Goal: Transaction & Acquisition: Subscribe to service/newsletter

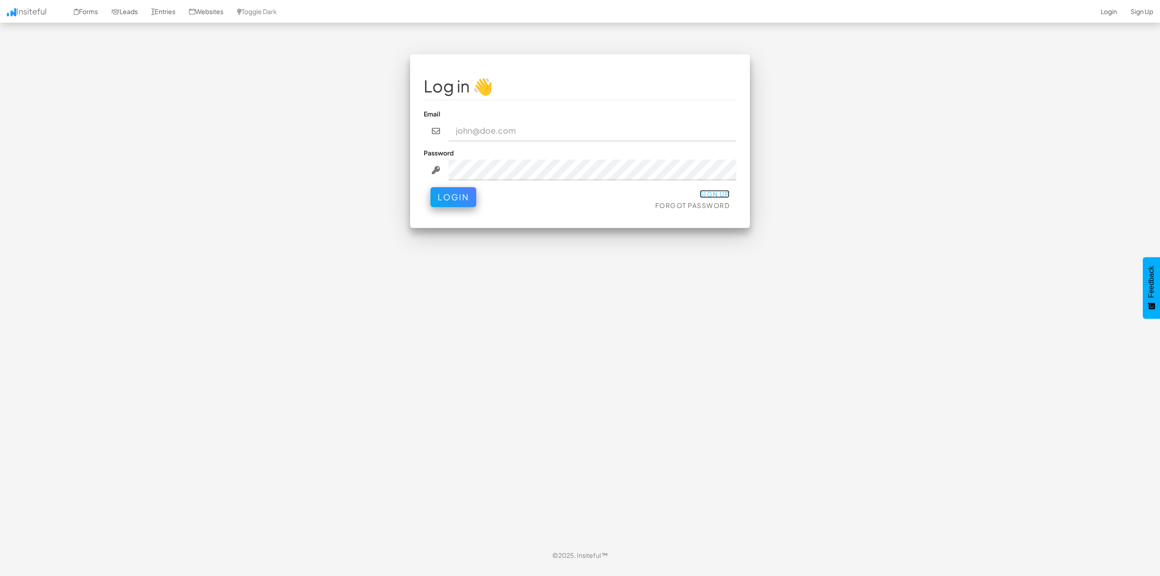
click at [716, 193] on link "Sign Up" at bounding box center [715, 194] width 30 height 8
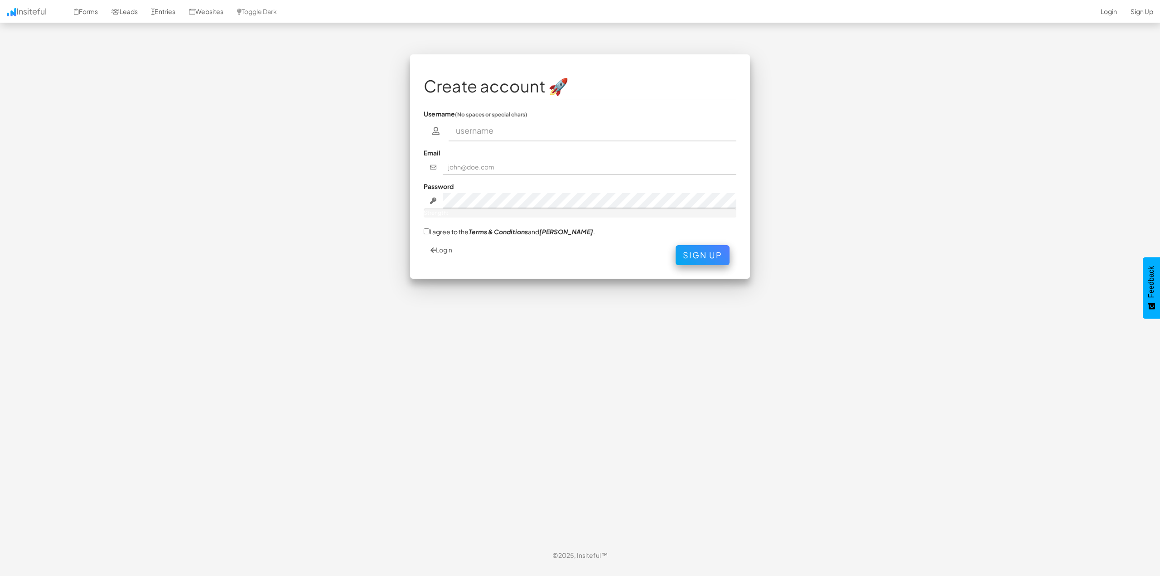
click at [486, 137] on input "text" at bounding box center [593, 131] width 288 height 21
drag, startPoint x: 503, startPoint y: 164, endPoint x: 500, endPoint y: 155, distance: 9.5
click at [503, 164] on input "text" at bounding box center [590, 167] width 294 height 15
click at [491, 132] on input "Connor Lordi" at bounding box center [593, 131] width 288 height 21
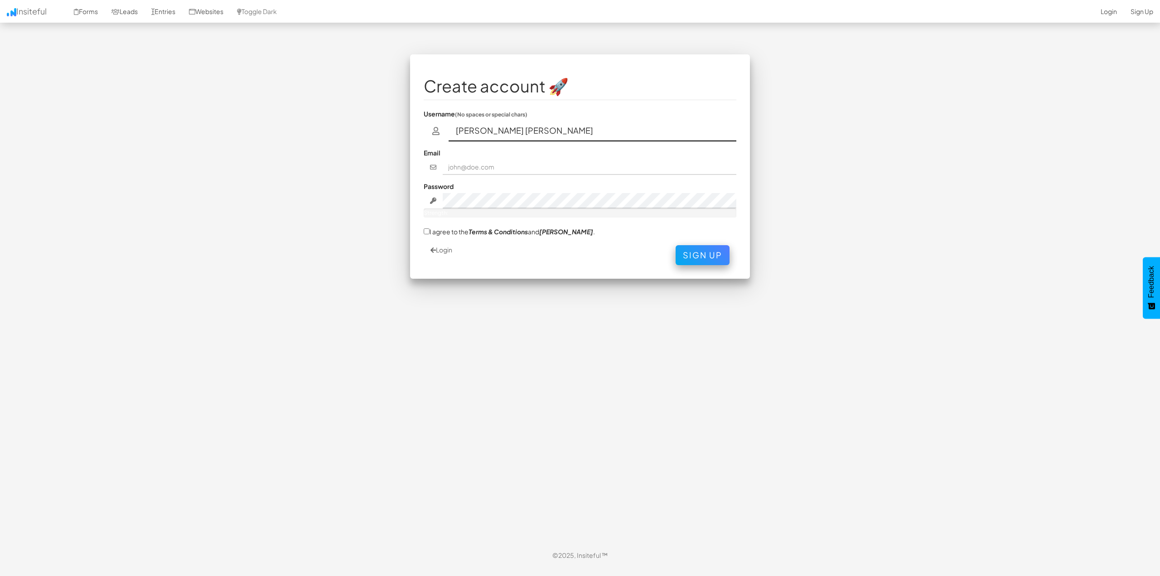
click at [491, 132] on input "Connor Lordi" at bounding box center [593, 131] width 288 height 21
type input "c"
type input "connorlordi"
click at [457, 169] on input "text" at bounding box center [590, 167] width 294 height 15
type input "[PERSON_NAME][EMAIL_ADDRESS][DOMAIN_NAME]"
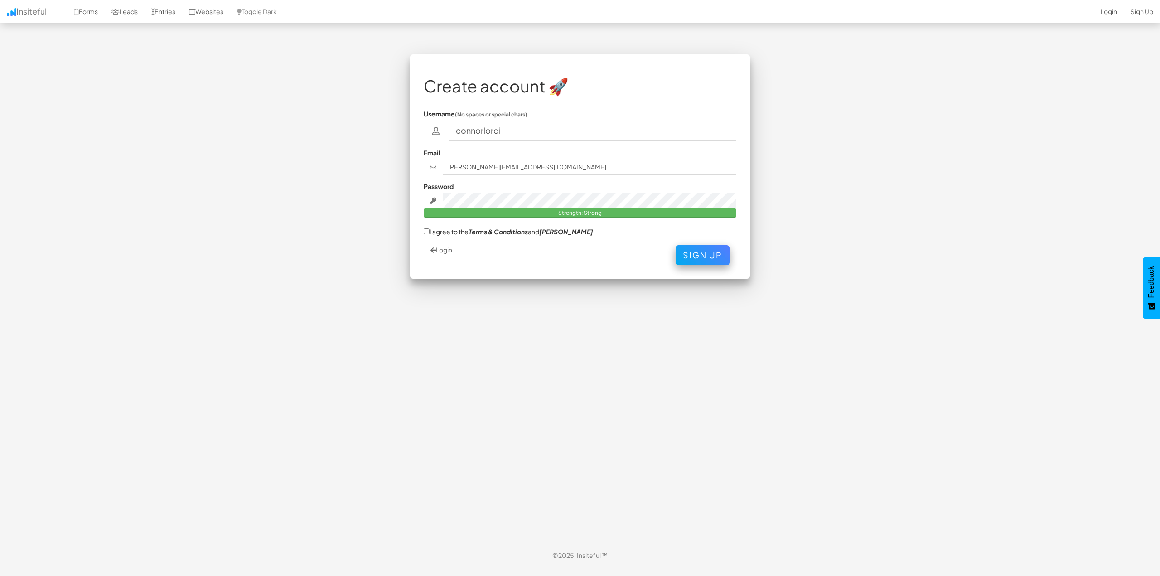
click at [309, 168] on body "Toggle navigation Insiteful Forms Leads Entries Websites Toggle Dark 2-Click In…" at bounding box center [580, 283] width 1160 height 567
click at [427, 229] on input "I agree to the Terms & Conditions and EULA ." at bounding box center [427, 231] width 6 height 6
checkbox input "true"
click at [714, 254] on button "Sign Up" at bounding box center [703, 253] width 54 height 20
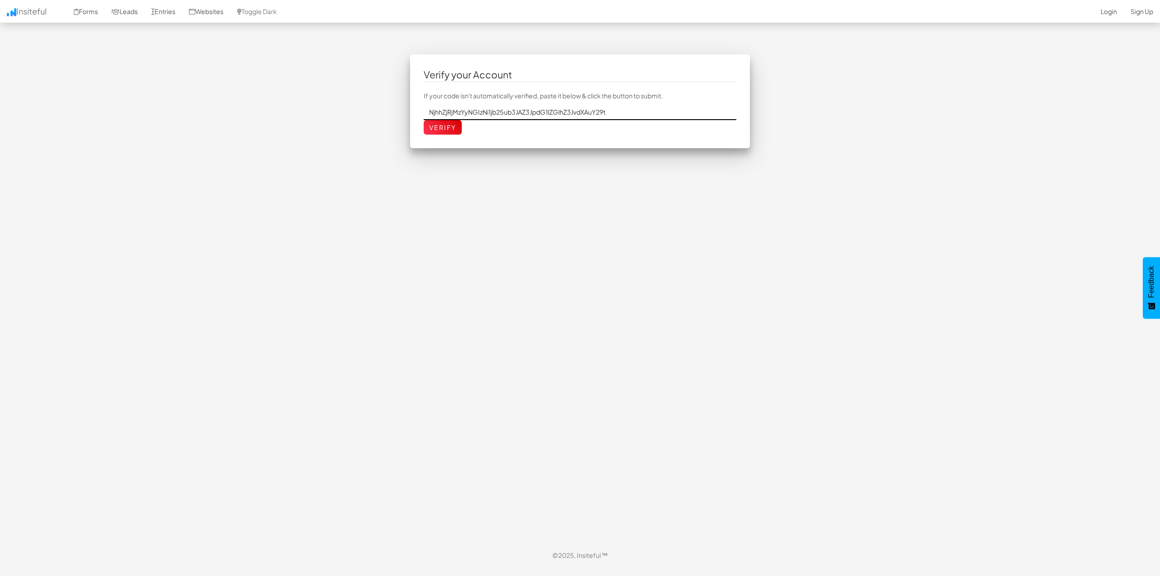
click at [541, 116] on input "NjhhZjRjMzYyNGIzNi1jb25ub3JAZ3JpdG1lZGlhZ3JvdXAuY29t" at bounding box center [580, 112] width 313 height 15
click at [639, 100] on p "If your code isn't automatically verified, paste it below & click the button to…" at bounding box center [580, 95] width 313 height 9
click at [437, 132] on input "Verify" at bounding box center [443, 127] width 38 height 15
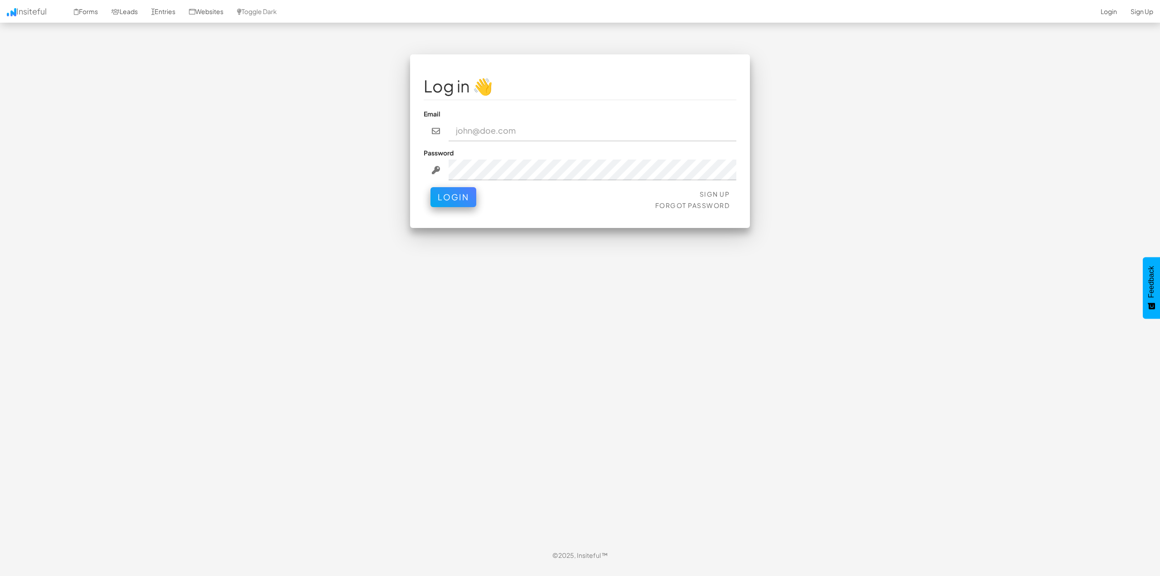
click at [487, 135] on input "email" at bounding box center [593, 131] width 288 height 21
type input "[PERSON_NAME][EMAIL_ADDRESS][DOMAIN_NAME]"
click at [431, 187] on button "Login" at bounding box center [454, 197] width 46 height 20
click at [903, 165] on body "Toggle navigation Insiteful Forms Leads Entries Websites Toggle Dark 2-Click In…" at bounding box center [580, 283] width 1160 height 567
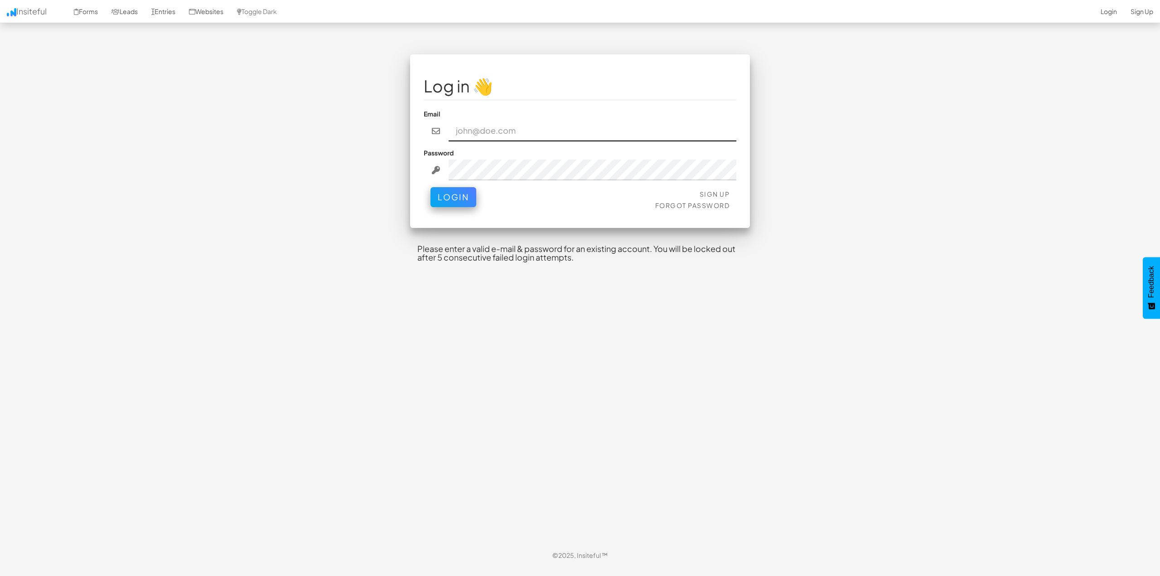
click at [518, 133] on input "email" at bounding box center [593, 131] width 288 height 21
type input "connor@gritmediagroup.com"
click at [431, 187] on button "Login" at bounding box center [454, 197] width 46 height 20
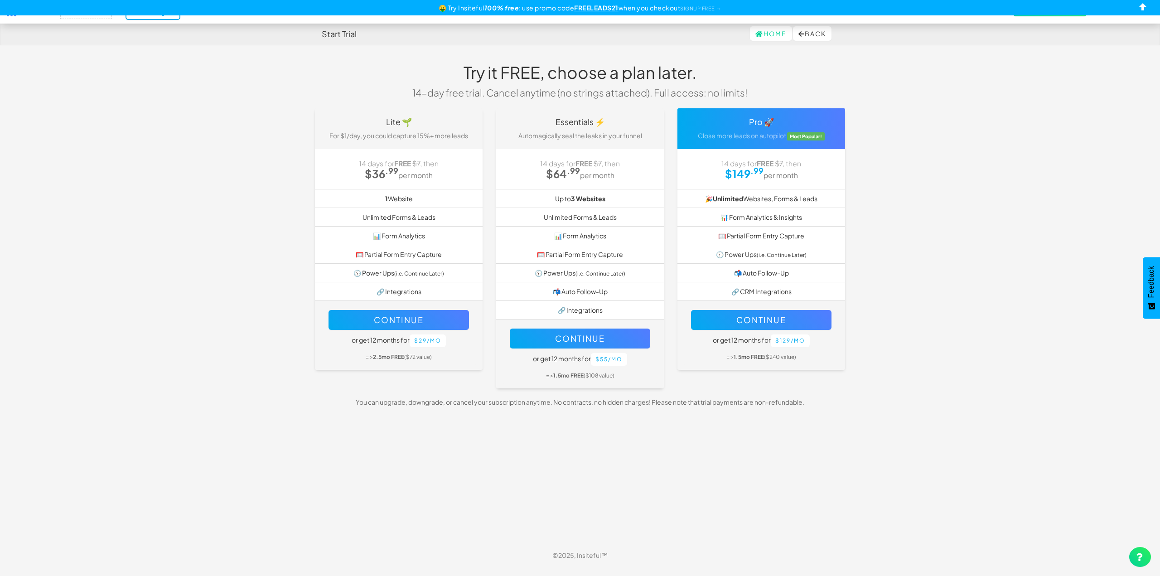
click at [752, 127] on div "Pro 🚀 Close more leads on autopilot Most Popular!" at bounding box center [762, 128] width 168 height 41
drag, startPoint x: 720, startPoint y: 202, endPoint x: 816, endPoint y: 204, distance: 95.7
click at [813, 204] on li "🎉 Unlimited Websites, Forms & Leads" at bounding box center [762, 198] width 168 height 19
click at [764, 312] on button "Continue" at bounding box center [761, 320] width 141 height 20
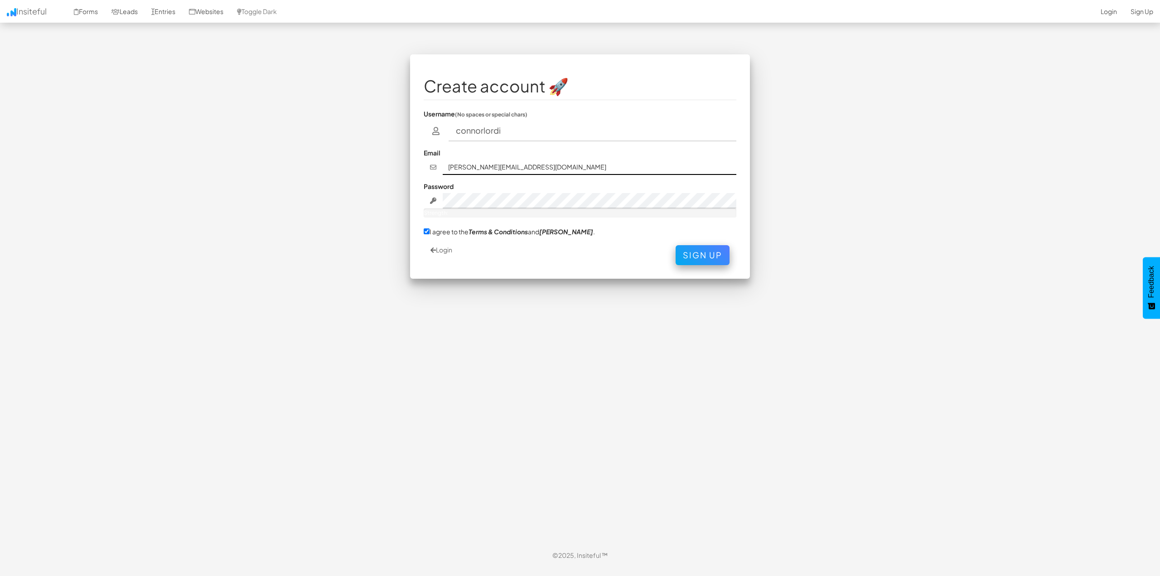
click at [489, 164] on input "[PERSON_NAME][EMAIL_ADDRESS][DOMAIN_NAME]" at bounding box center [590, 167] width 294 height 15
click at [524, 141] on body "Toggle navigation Insiteful Forms Leads Entries Websites Toggle Dark 2-Click In…" at bounding box center [580, 283] width 1160 height 567
click at [86, 12] on link "Forms" at bounding box center [86, 11] width 38 height 23
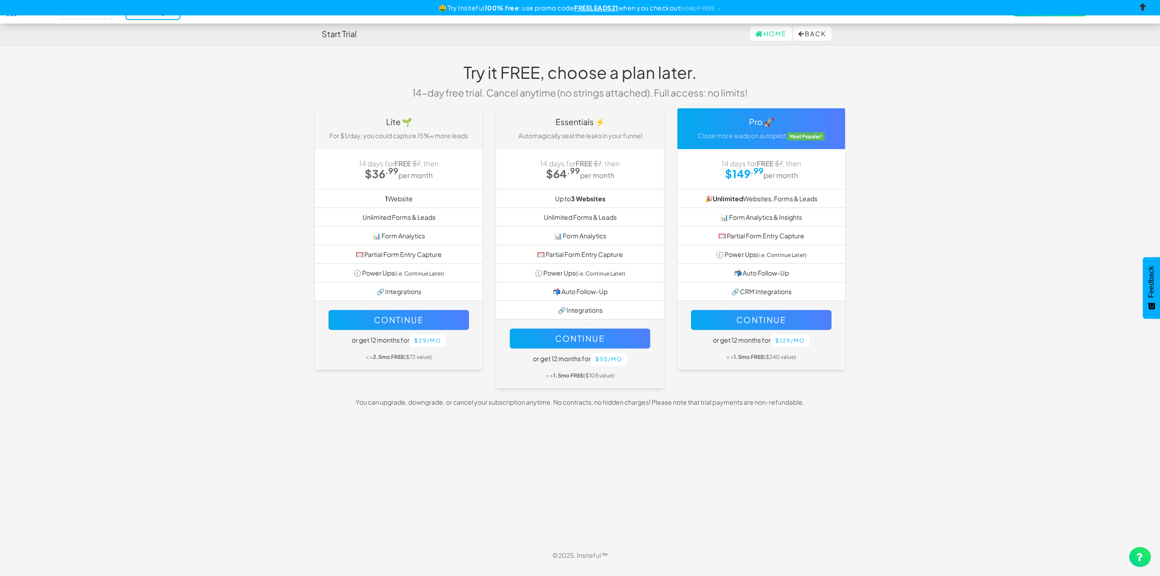
drag, startPoint x: 1046, startPoint y: 28, endPoint x: 1150, endPoint y: 15, distance: 105.1
click at [1047, 29] on nav "Start Trial Home Back" at bounding box center [580, 34] width 1160 height 23
drag, startPoint x: 1016, startPoint y: 229, endPoint x: 1029, endPoint y: 56, distance: 173.2
drag, startPoint x: 472, startPoint y: 12, endPoint x: 743, endPoint y: 13, distance: 270.6
click at [739, 13] on div "🤑 Try Insiteful 100% free : use promo code FREELEADS21 when you checkout SIGNUP…" at bounding box center [580, 7] width 1160 height 15
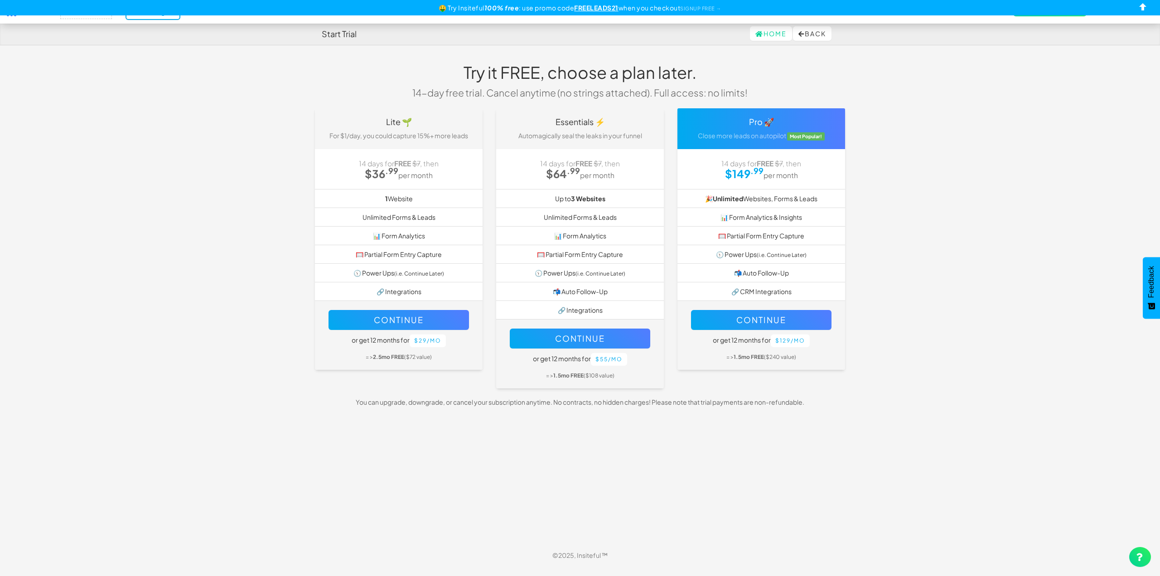
click at [949, 119] on body "Start Trial Home Back Toggle navigation Insiteful -- None -- Trial ending! → Fo…" at bounding box center [580, 283] width 1160 height 567
click at [1142, 5] on input "checkbox" at bounding box center [1144, 9] width 14 height 14
checkbox input "true"
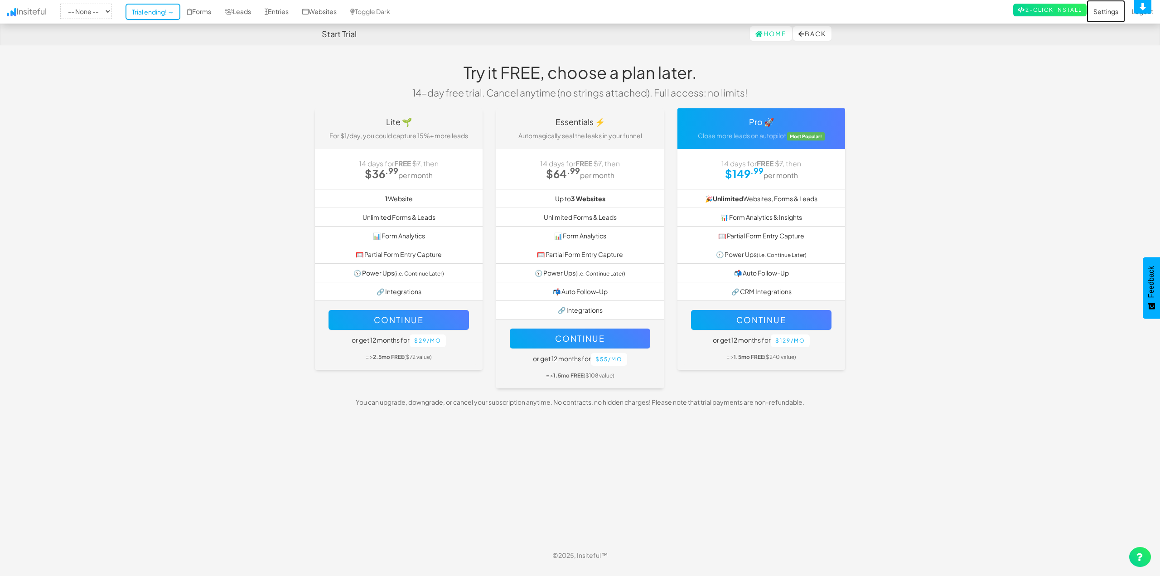
click at [1105, 11] on link "Settings" at bounding box center [1106, 11] width 39 height 23
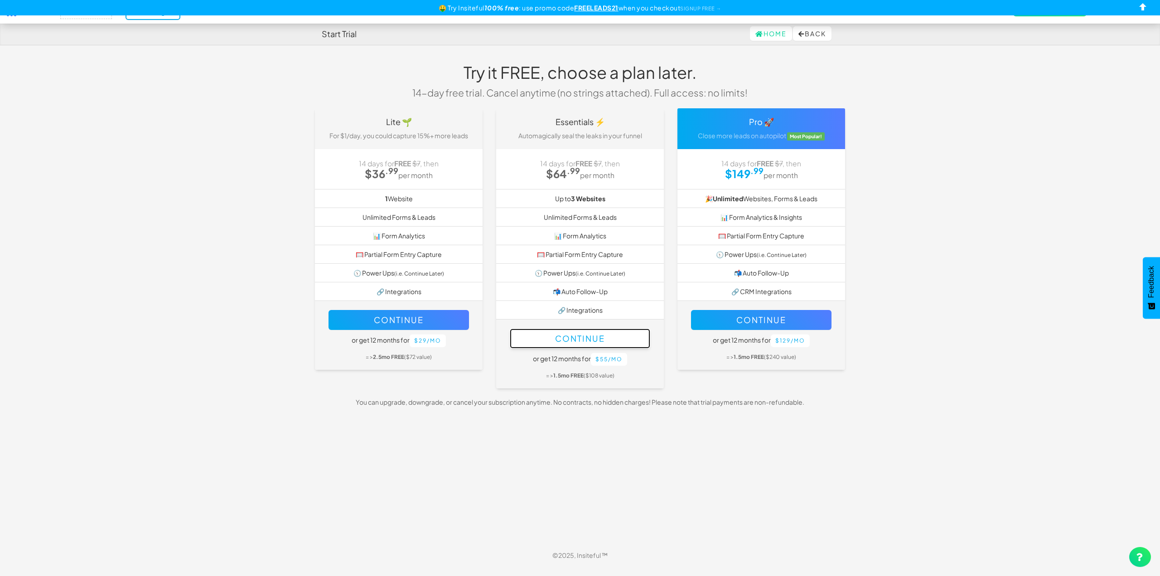
click at [586, 338] on button "Continue" at bounding box center [580, 339] width 141 height 20
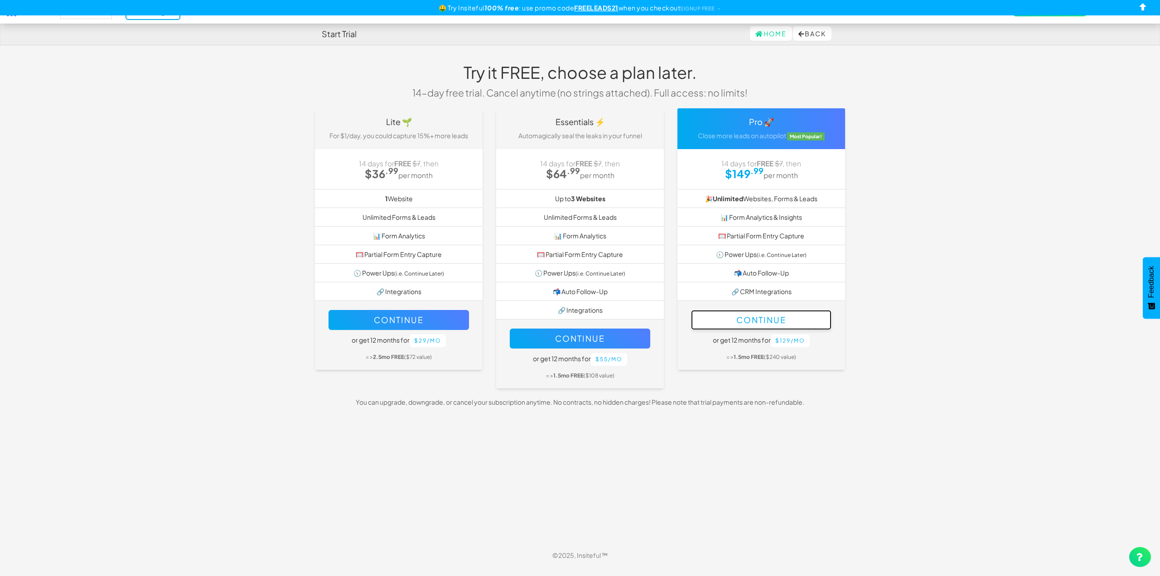
click at [758, 323] on button "Continue" at bounding box center [761, 320] width 141 height 20
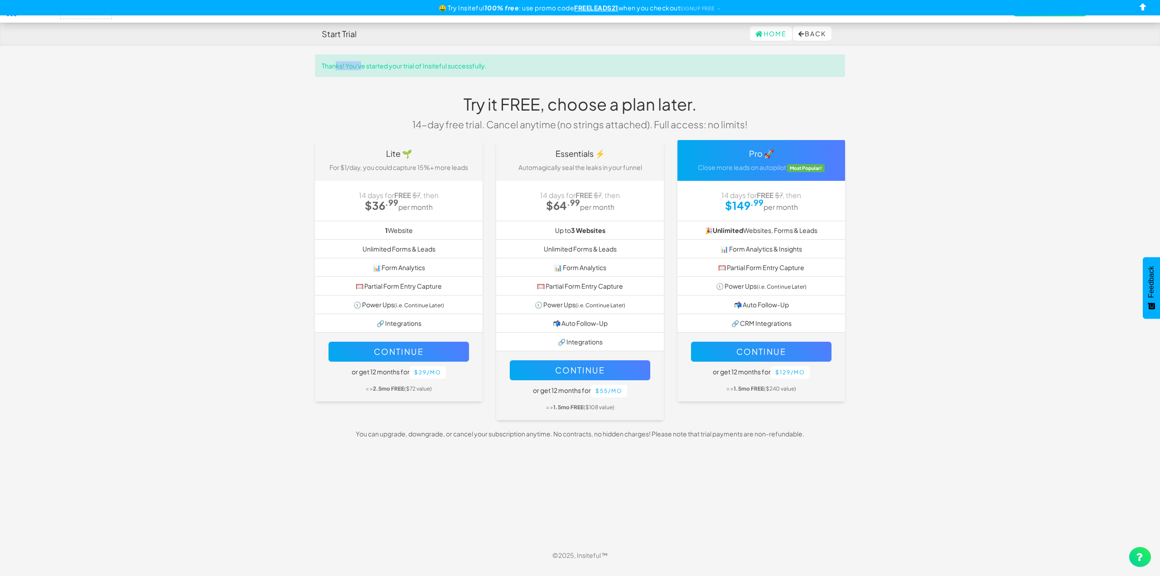
drag, startPoint x: 335, startPoint y: 64, endPoint x: 471, endPoint y: 72, distance: 136.2
click at [368, 70] on div "Thanks! You've started your trial of Insiteful successfully." at bounding box center [580, 65] width 530 height 23
drag, startPoint x: 471, startPoint y: 72, endPoint x: 662, endPoint y: 95, distance: 192.7
click at [487, 71] on div "Thanks! You've started your trial of Insiteful successfully." at bounding box center [580, 65] width 530 height 23
drag, startPoint x: 908, startPoint y: 106, endPoint x: 902, endPoint y: 102, distance: 7.3
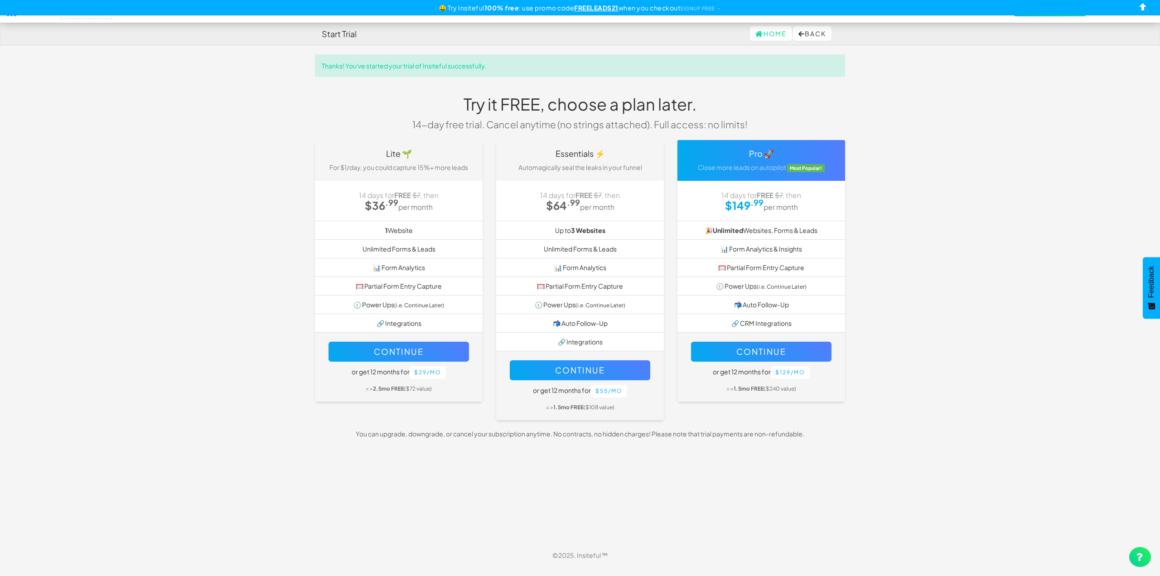
click at [908, 106] on body "Start Trial Home Back Toggle navigation Insiteful -- None -- Forms Leads Entrie…" at bounding box center [580, 283] width 1160 height 567
click at [1135, 9] on div "🤑 Try Insiteful 100% free : use promo code FREELEADS21 when you checkout SIGNUP…" at bounding box center [580, 7] width 1160 height 15
click at [1143, 6] on input "checkbox" at bounding box center [1144, 9] width 14 height 14
checkbox input "true"
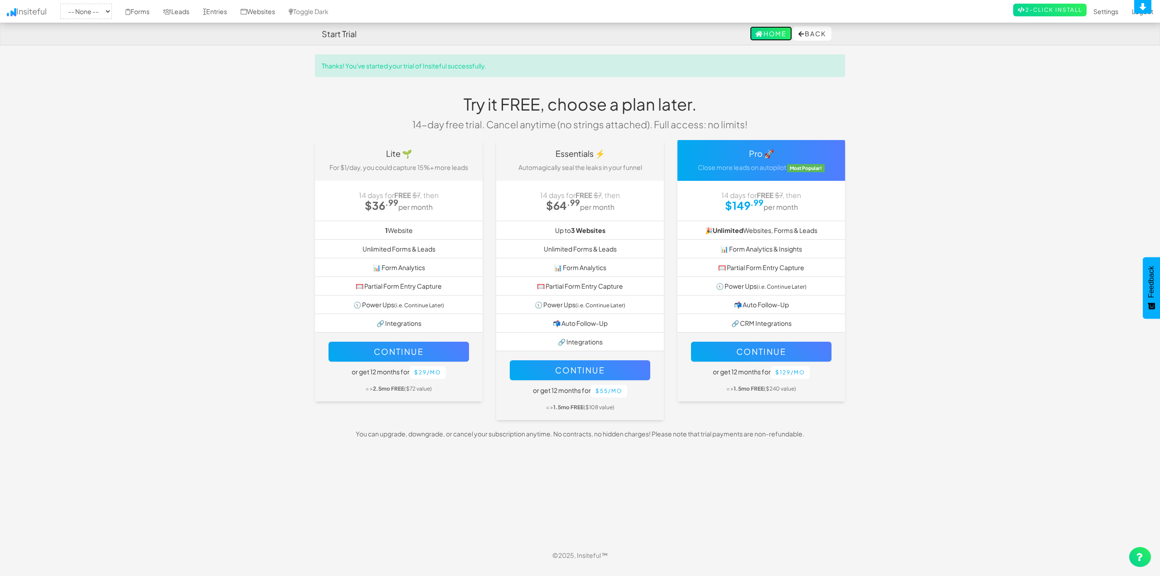
click at [761, 39] on link "Home" at bounding box center [771, 33] width 42 height 15
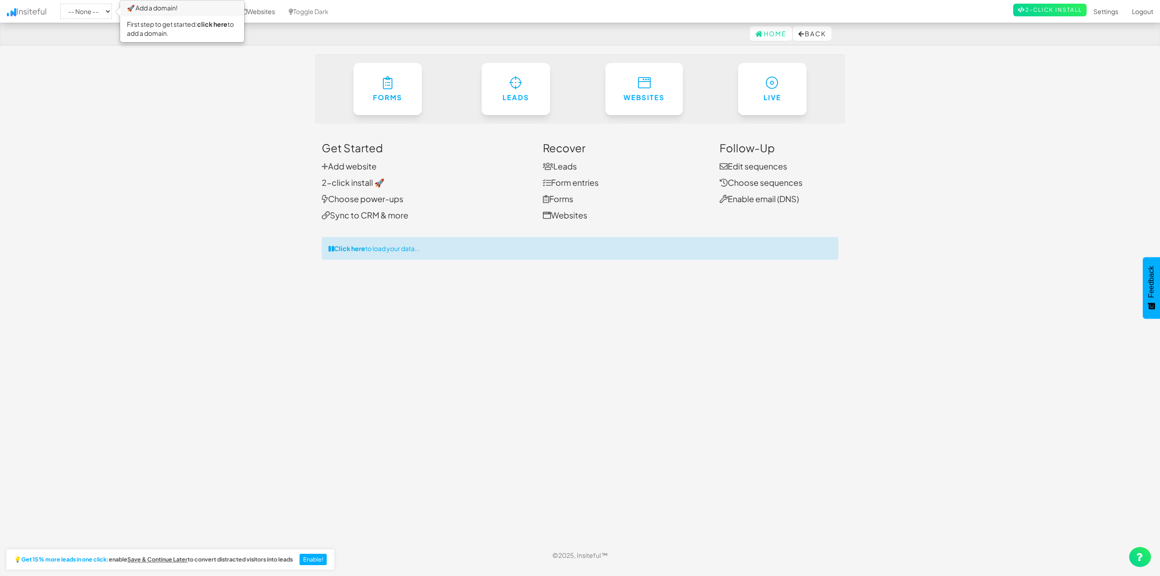
click at [96, 21] on div "-- None -- 🚀 Add a domain! First step to get started: click here to add a domai…" at bounding box center [580, 11] width 1147 height 23
click at [84, 12] on select "-- None --" at bounding box center [86, 11] width 52 height 15
drag, startPoint x: 84, startPoint y: 12, endPoint x: 97, endPoint y: 17, distance: 13.5
click at [84, 12] on select "-- None --" at bounding box center [86, 11] width 52 height 15
click at [225, 75] on body "Home Back Toggle navigation Insiteful -- None -- 🚀 Add a domain! First step to …" at bounding box center [580, 283] width 1160 height 567
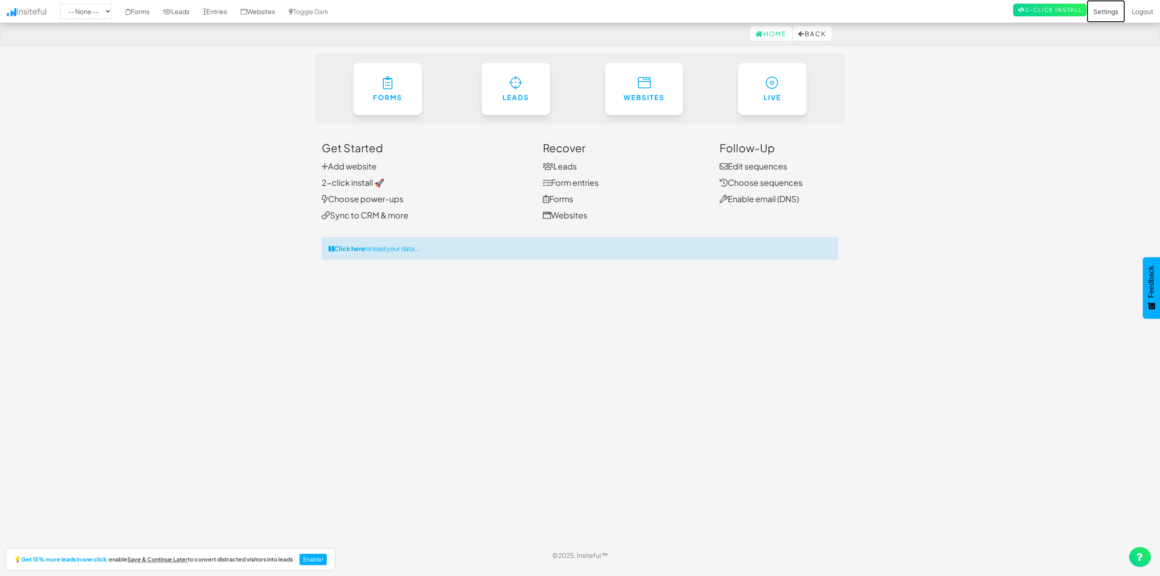
click at [1097, 8] on link "Settings" at bounding box center [1106, 11] width 39 height 23
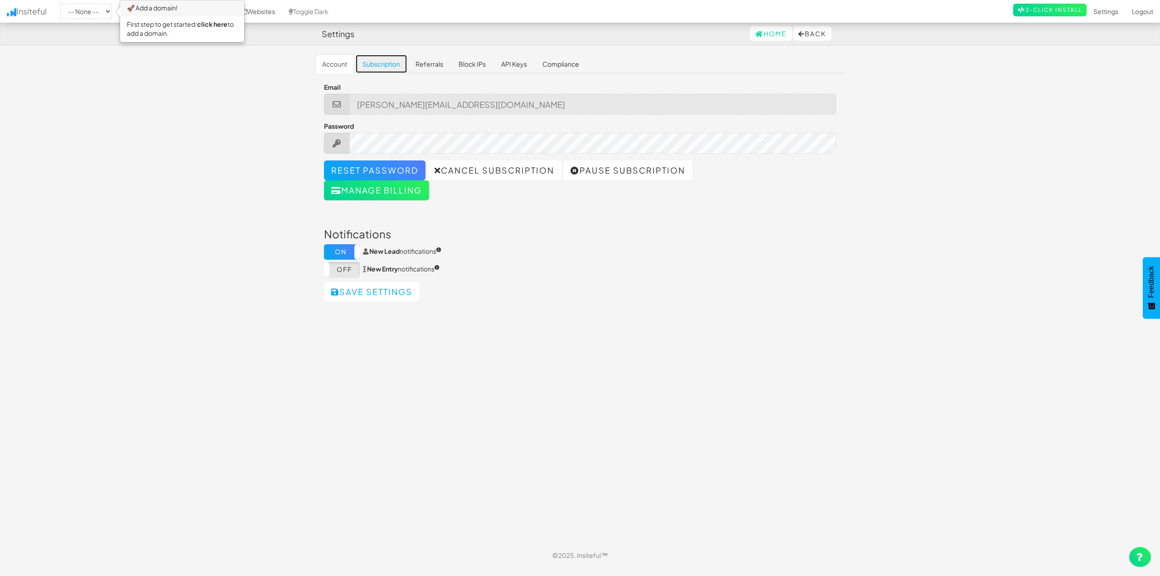
click at [385, 64] on link "Subscription" at bounding box center [381, 63] width 52 height 19
click at [432, 63] on link "Referrals" at bounding box center [429, 63] width 42 height 19
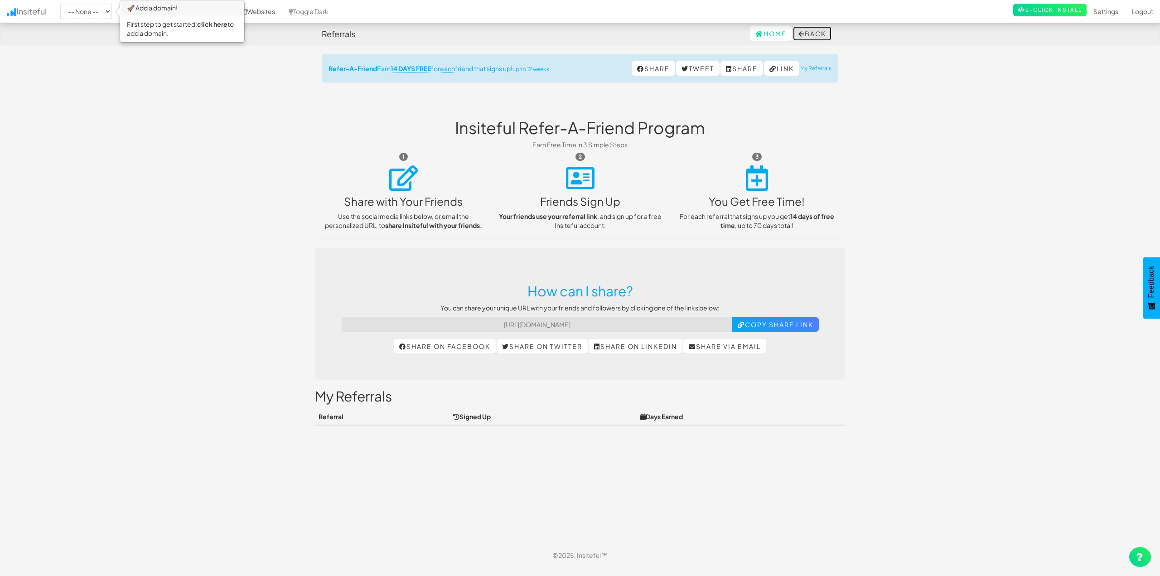
click at [806, 33] on button "Back" at bounding box center [812, 33] width 39 height 15
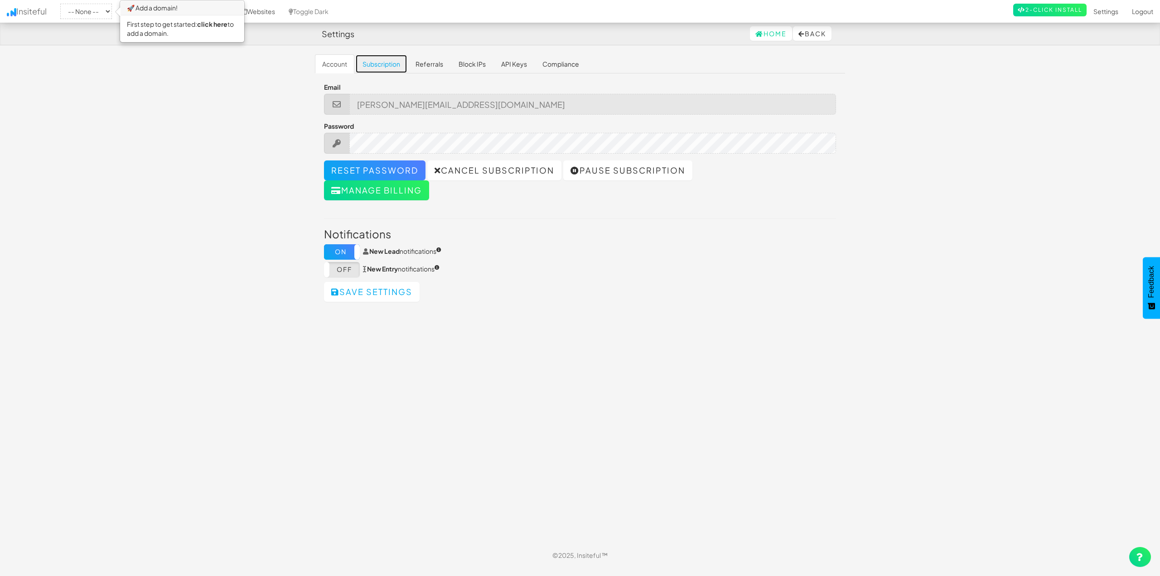
click at [376, 61] on link "Subscription" at bounding box center [381, 63] width 52 height 19
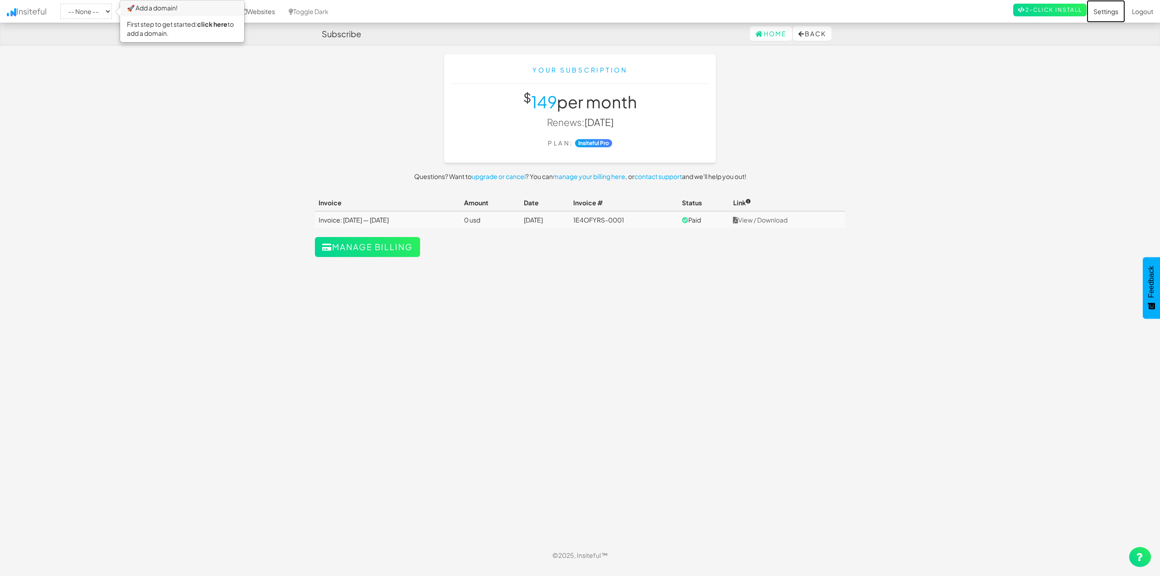
click at [1109, 8] on link "Settings" at bounding box center [1106, 11] width 39 height 23
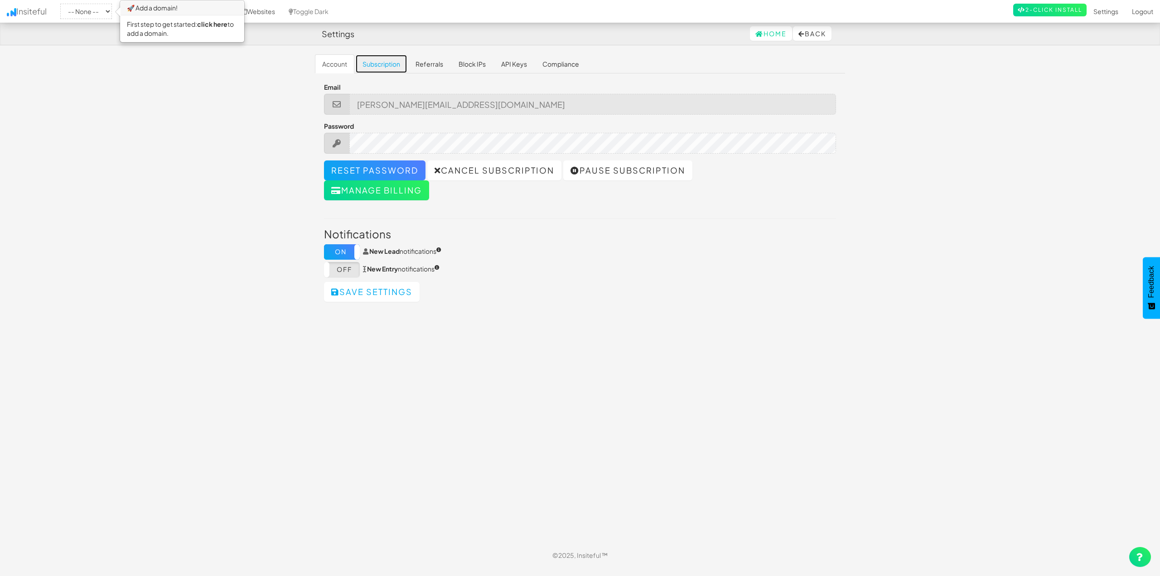
click at [373, 58] on link "Subscription" at bounding box center [381, 63] width 52 height 19
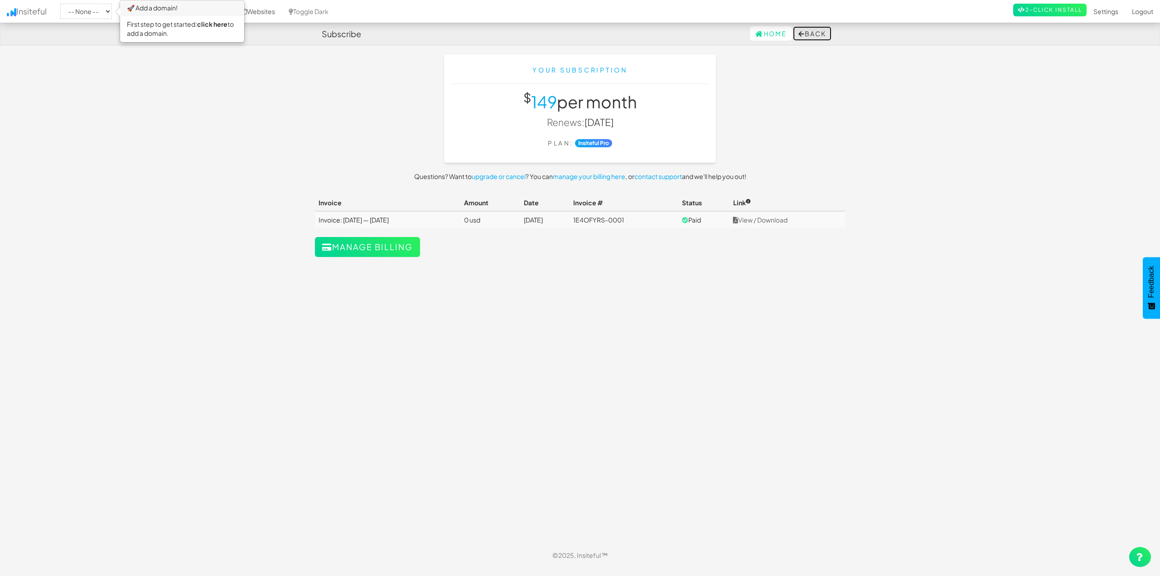
click at [813, 35] on button "Back" at bounding box center [812, 33] width 39 height 15
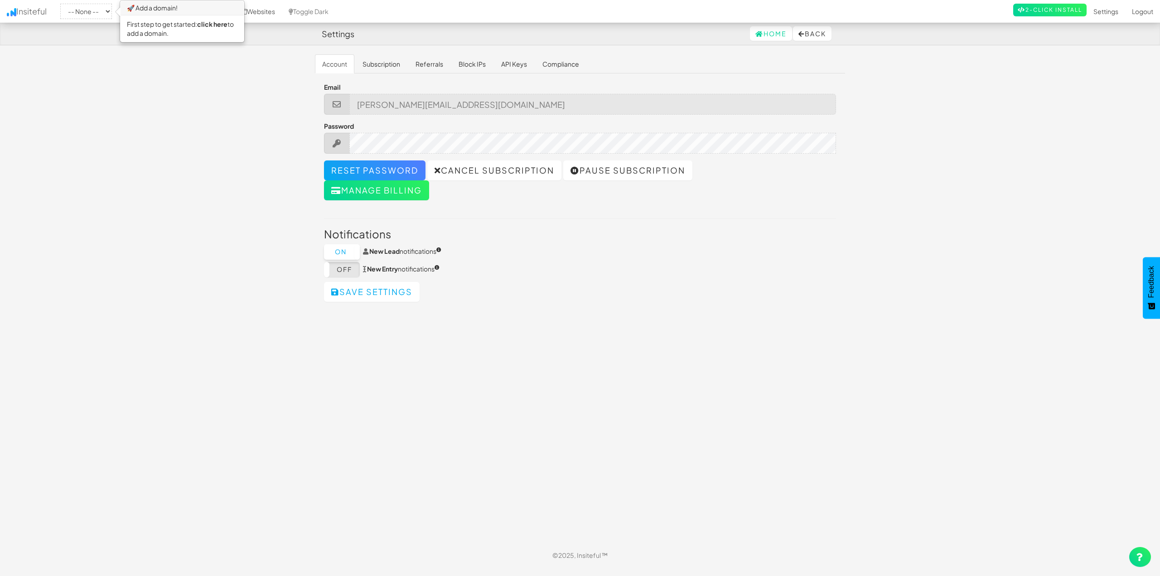
click at [348, 248] on label "On" at bounding box center [342, 251] width 36 height 15
click at [520, 234] on h3 "Notifications" at bounding box center [580, 234] width 512 height 12
click at [184, 86] on body "Settings Home Back Toggle navigation Insiteful -- None -- 🚀 Add a domain! First…" at bounding box center [580, 283] width 1160 height 567
click at [83, 53] on body "Settings Home Back Toggle navigation Insiteful -- None -- 🚀 Add a domain! First…" at bounding box center [580, 283] width 1160 height 567
click at [22, 4] on link "Insiteful" at bounding box center [26, 11] width 53 height 23
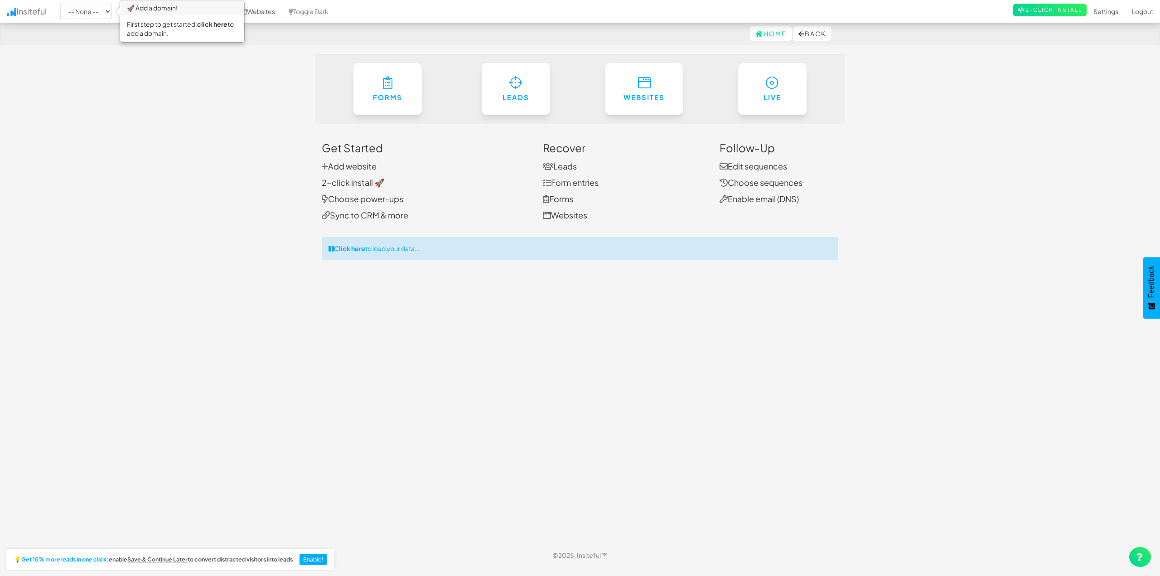
click at [405, 251] on div "Click here to load your data..." at bounding box center [580, 248] width 517 height 23
click at [327, 556] on button "Enable!" at bounding box center [314, 560] width 28 height 12
click at [123, 59] on body "Home Back Toggle navigation Insiteful -- None -- 🚀 Add a domain! First step to …" at bounding box center [580, 283] width 1160 height 567
click at [186, 237] on body "Home Back Toggle navigation Insiteful -- None -- 🚀 Add a domain! First step to …" at bounding box center [580, 283] width 1160 height 567
click at [210, 144] on body "Home Back Toggle navigation Insiteful -- None -- 🚀 Add a domain! First step to …" at bounding box center [580, 283] width 1160 height 567
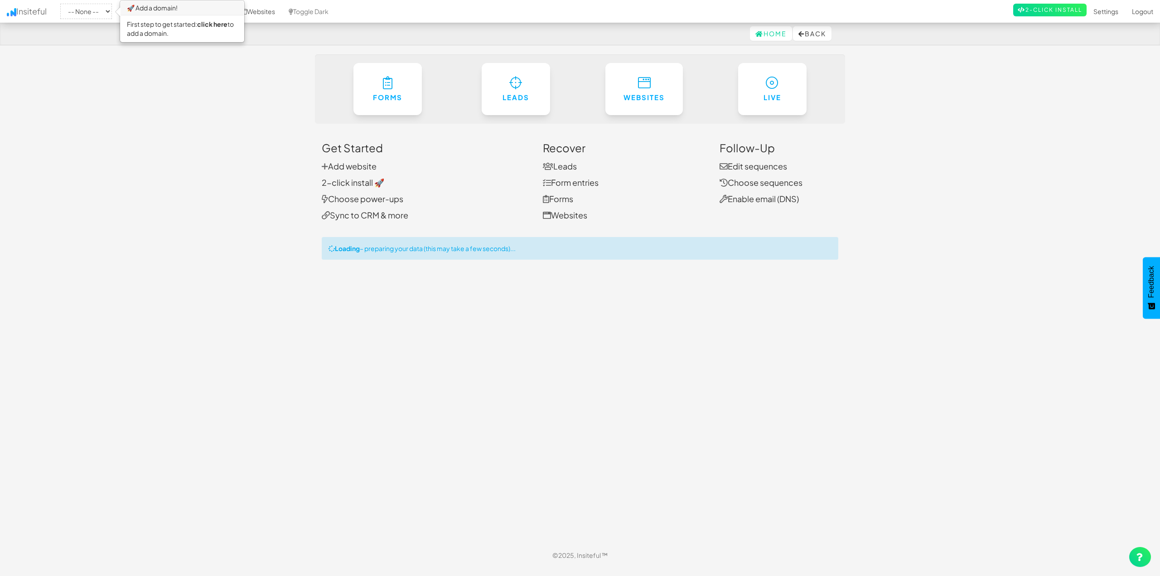
click at [957, 191] on body "Home Back Toggle navigation Insiteful -- None -- 🚀 Add a domain! First step to …" at bounding box center [580, 283] width 1160 height 567
click at [1034, 11] on link "2-Click Install" at bounding box center [1050, 10] width 73 height 13
